Goal: Task Accomplishment & Management: Use online tool/utility

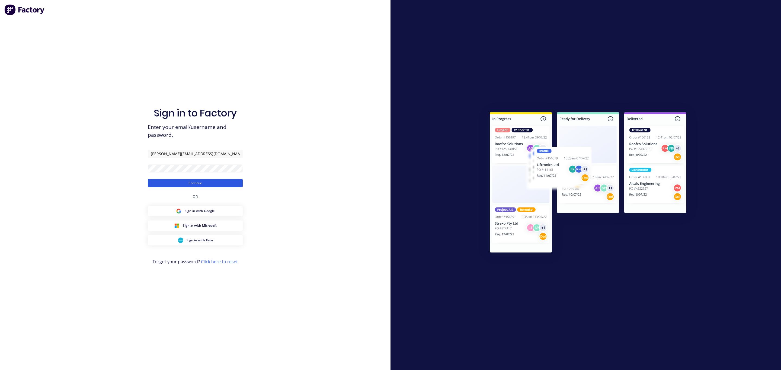
click at [220, 181] on button "Continue" at bounding box center [195, 183] width 95 height 8
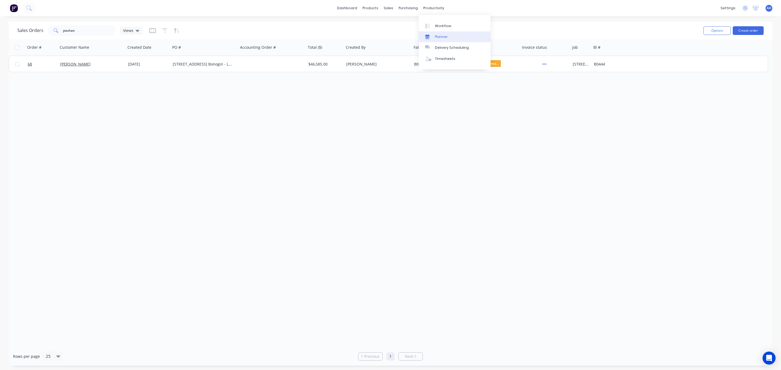
click at [440, 38] on div "Planner" at bounding box center [441, 36] width 13 height 5
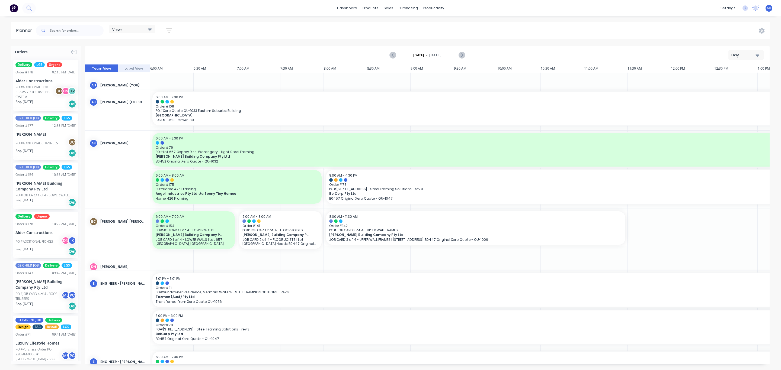
scroll to position [0, 120]
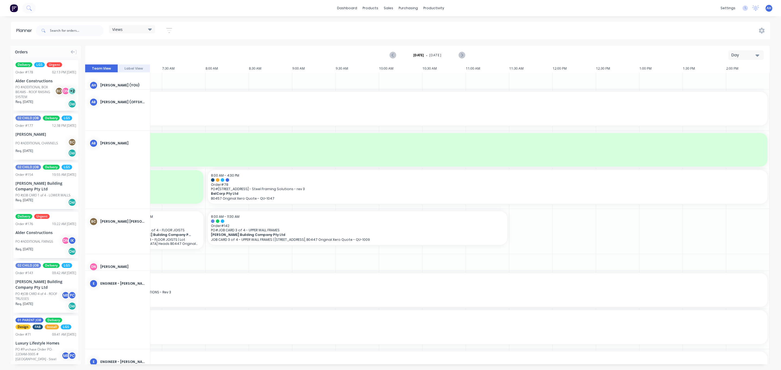
click at [141, 30] on div "Views" at bounding box center [132, 29] width 40 height 5
click at [148, 113] on button "FACTORY PRODUCTION" at bounding box center [142, 113] width 58 height 6
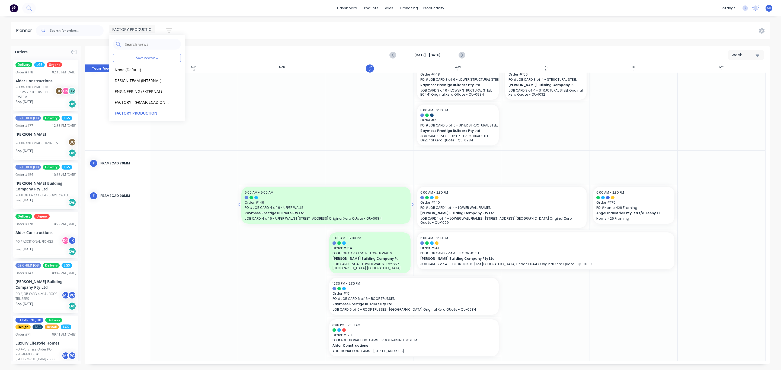
scroll to position [192, 0]
click at [462, 53] on icon "Next page" at bounding box center [461, 55] width 7 height 7
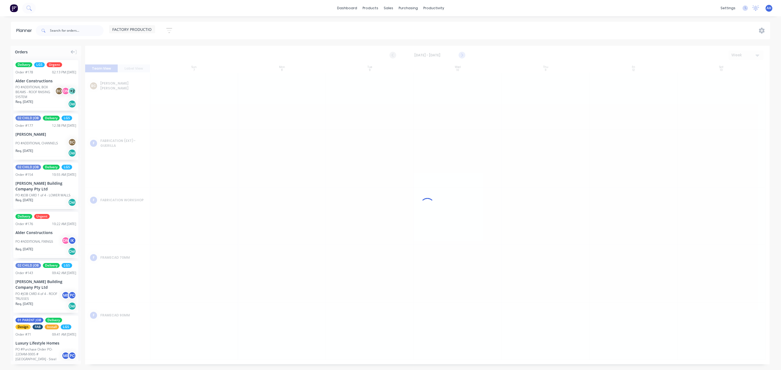
scroll to position [0, 0]
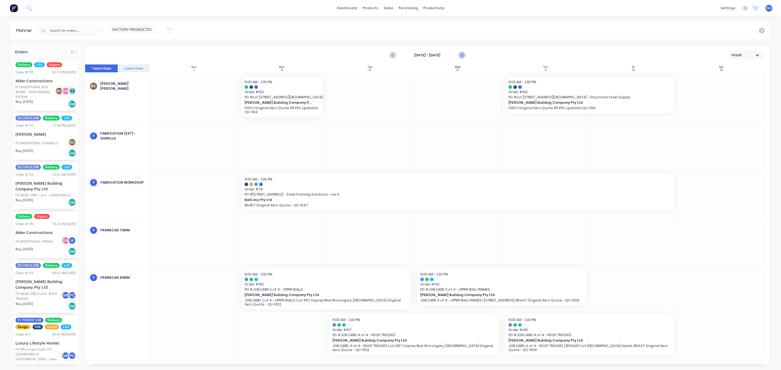
click at [464, 56] on icon "Next page" at bounding box center [461, 55] width 7 height 7
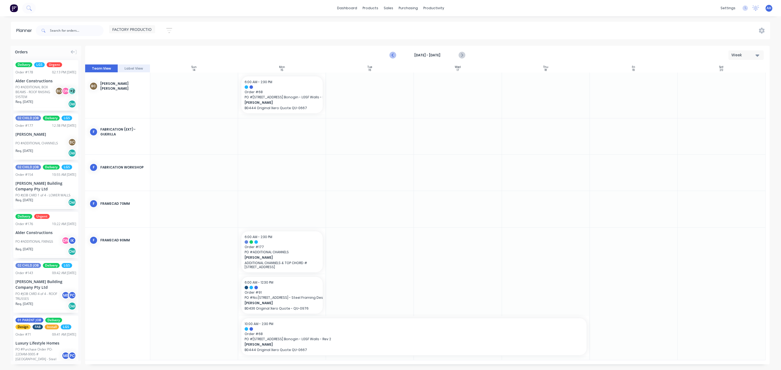
click at [390, 55] on icon "Previous page" at bounding box center [393, 55] width 7 height 7
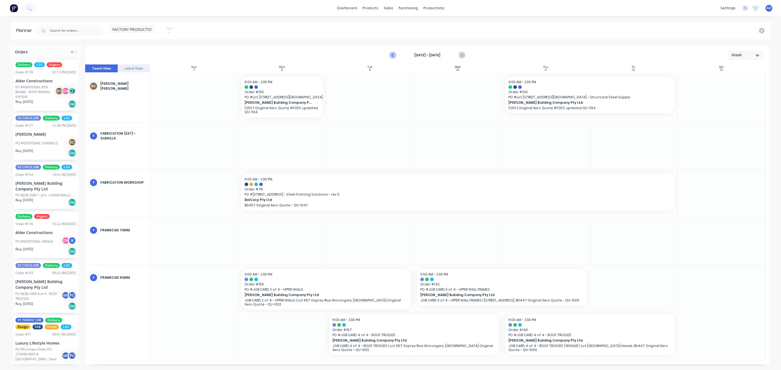
click at [390, 54] on icon "Previous page" at bounding box center [393, 55] width 7 height 7
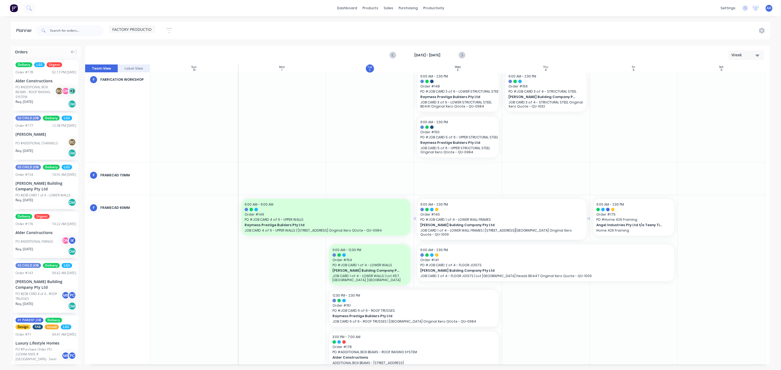
scroll to position [192, 0]
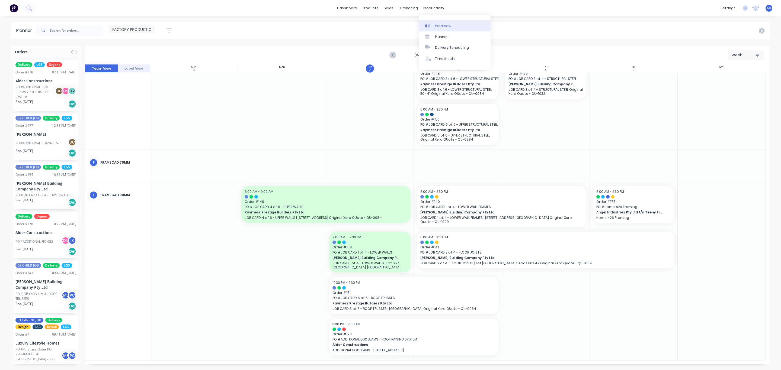
click at [439, 25] on div "Workflow" at bounding box center [443, 26] width 16 height 5
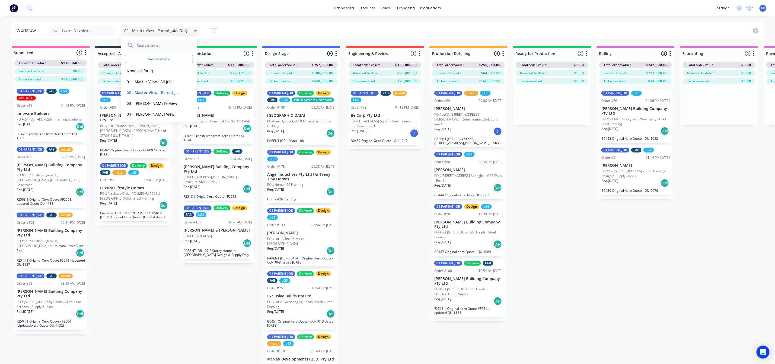
drag, startPoint x: 177, startPoint y: 296, endPoint x: 173, endPoint y: 292, distance: 5.8
click at [176, 296] on div "Submitted 4 Status colour #FF69B4 hex #FF69B4 Save Cancel Summaries Total order…" at bounding box center [684, 215] width 1376 height 338
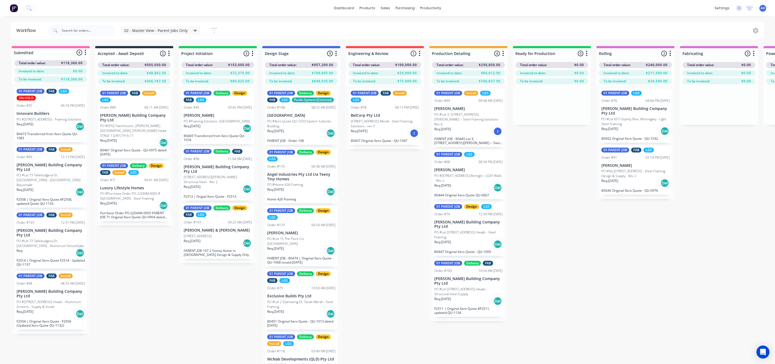
click at [164, 32] on span "02 - Master View - Parent Jobs Only" at bounding box center [156, 31] width 64 height 6
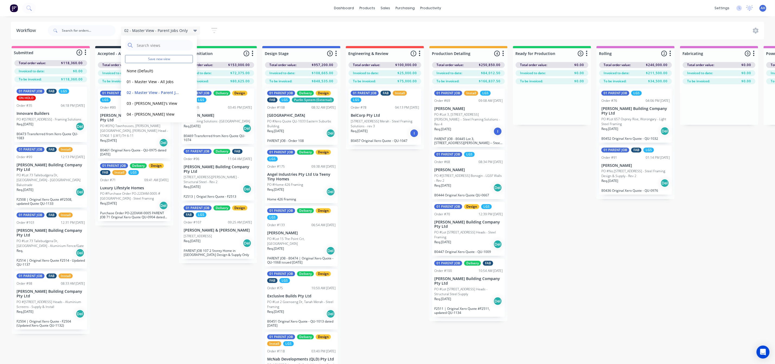
click at [157, 30] on span "02 - Master View - Parent Jobs Only" at bounding box center [156, 31] width 64 height 6
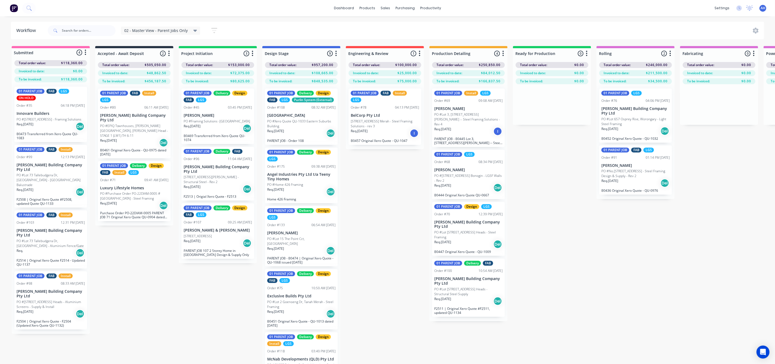
click at [177, 29] on span "02 - Master View - Parent Jobs Only" at bounding box center [156, 31] width 64 height 6
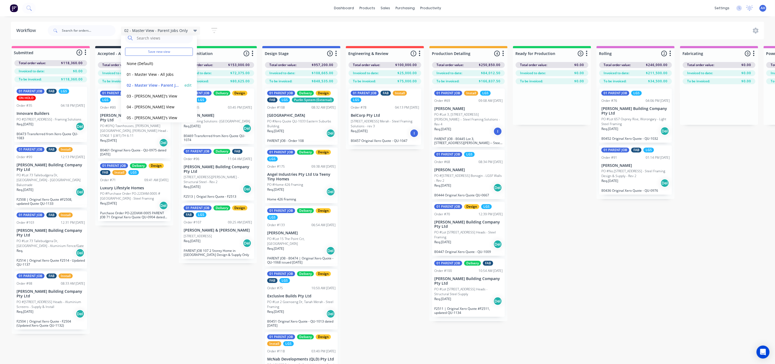
scroll to position [12, 0]
click at [374, 302] on div "Submitted 4 Status colour #FF69B4 hex #FF69B4 Save Cancel Summaries Total order…" at bounding box center [684, 215] width 1376 height 338
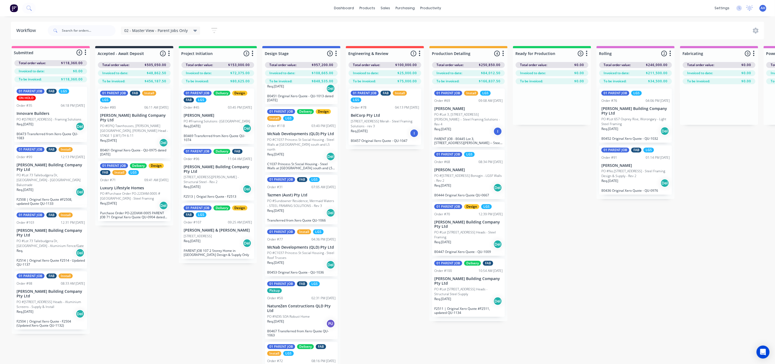
scroll to position [233, 0]
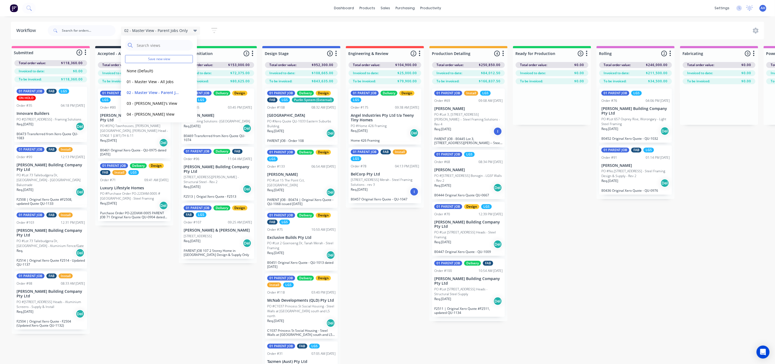
click at [188, 304] on div "Submitted 4 Status colour #FF69B4 hex #FF69B4 Save Cancel Summaries Total order…" at bounding box center [684, 215] width 1376 height 338
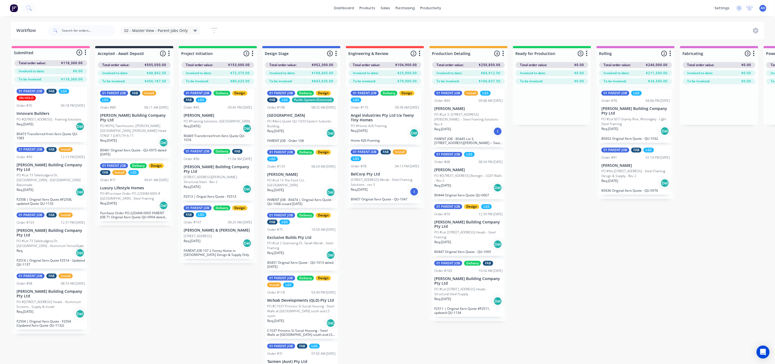
click at [376, 190] on div "Req. 25/08/25 I" at bounding box center [385, 191] width 68 height 9
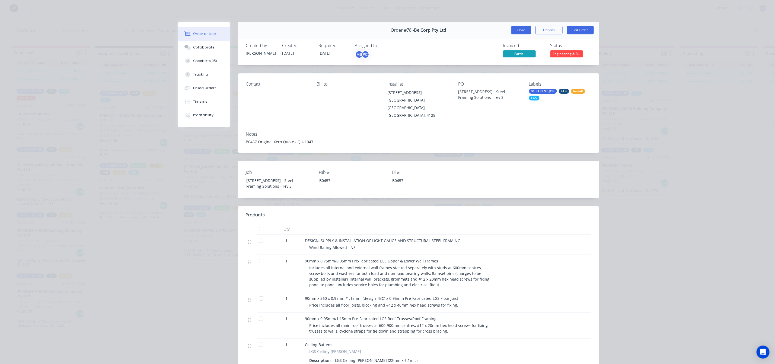
click at [516, 30] on button "Close" at bounding box center [521, 30] width 20 height 9
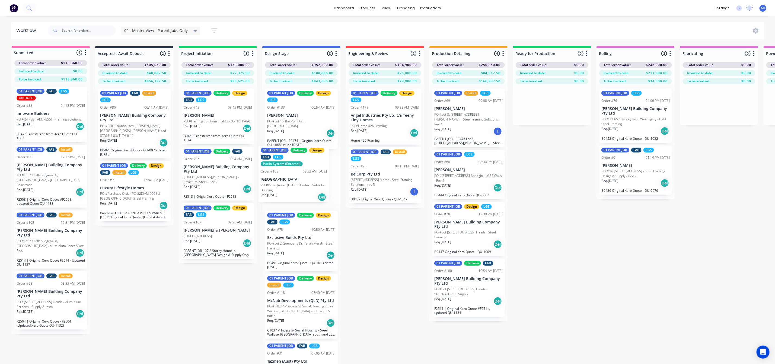
drag, startPoint x: 300, startPoint y: 120, endPoint x: 299, endPoint y: 180, distance: 59.9
click at [298, 179] on div "01 PARENT JOB Delivery Design FAB LGS Purlin System (External) Order #108 08:32…" at bounding box center [301, 233] width 78 height 299
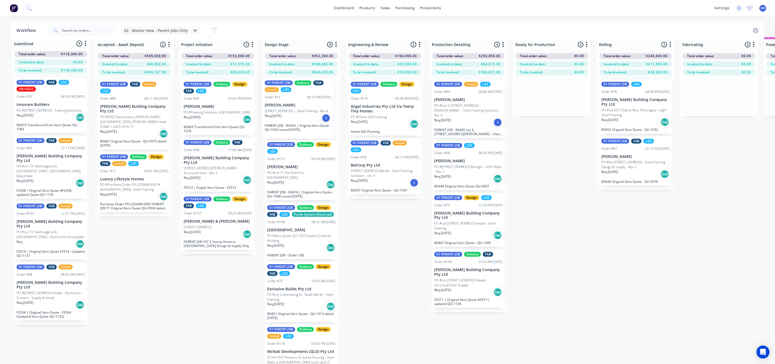
drag, startPoint x: 303, startPoint y: 333, endPoint x: 300, endPoint y: 110, distance: 222.6
click at [300, 110] on div "01 PARENT JOB Delivery Design LGS Order #133 06:54 AM 27/08/25 Brad Wescott PO …" at bounding box center [301, 224] width 78 height 299
